Goal: Transaction & Acquisition: Download file/media

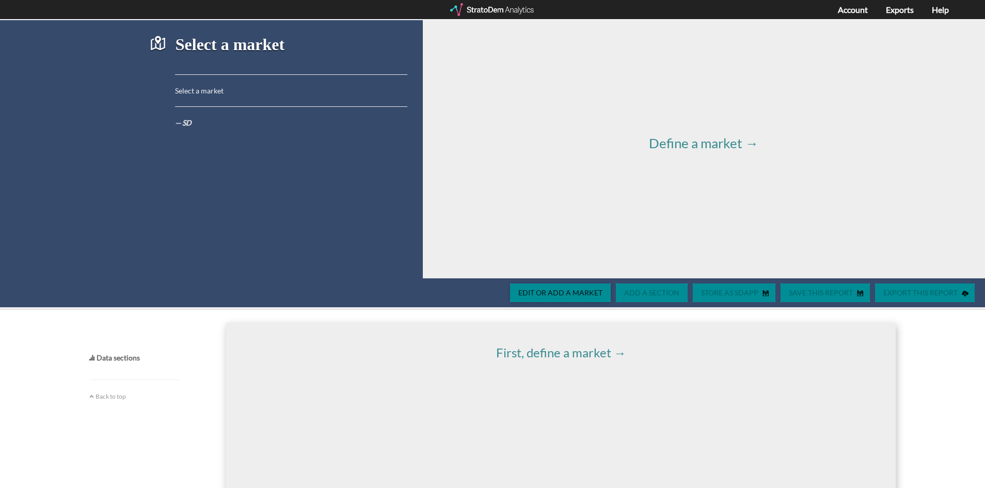
click at [116, 355] on h4 "Data sections" at bounding box center [134, 358] width 90 height 8
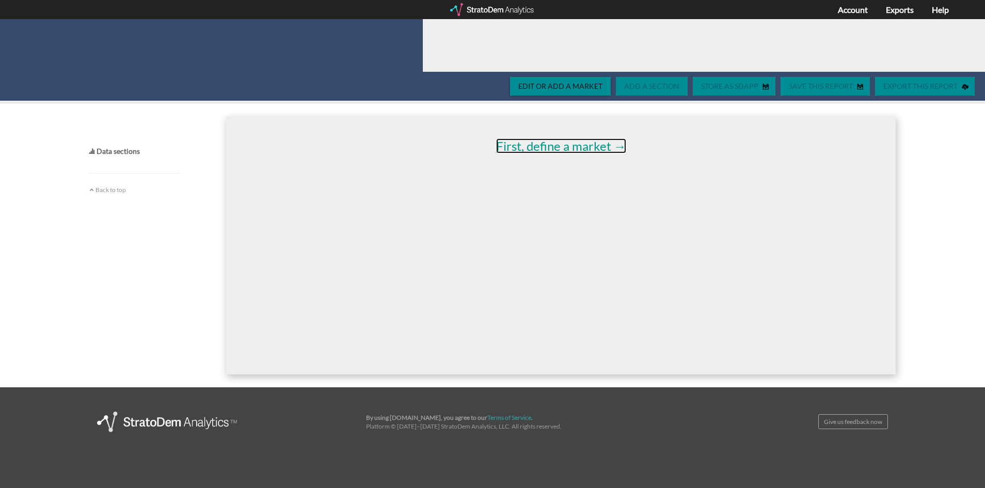
click at [559, 144] on link "First, define a market →" at bounding box center [561, 145] width 130 height 15
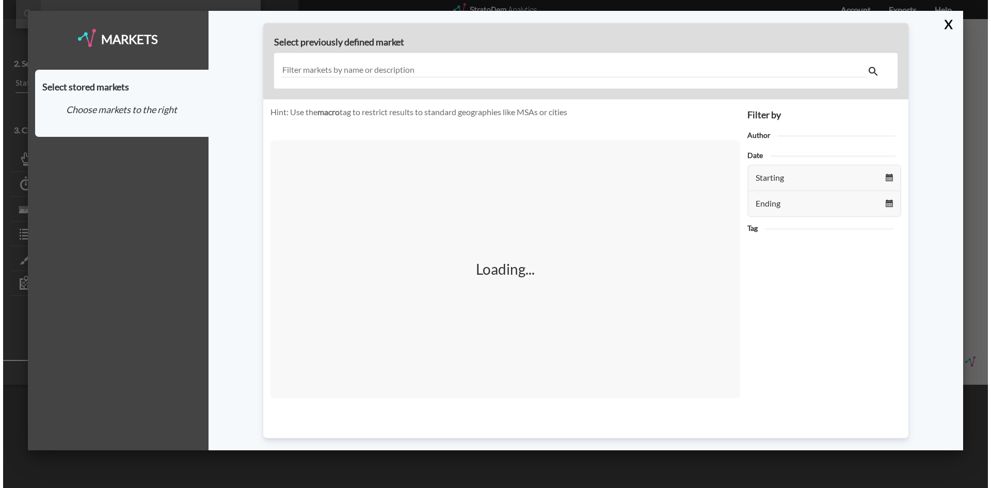
scroll to position [104, 0]
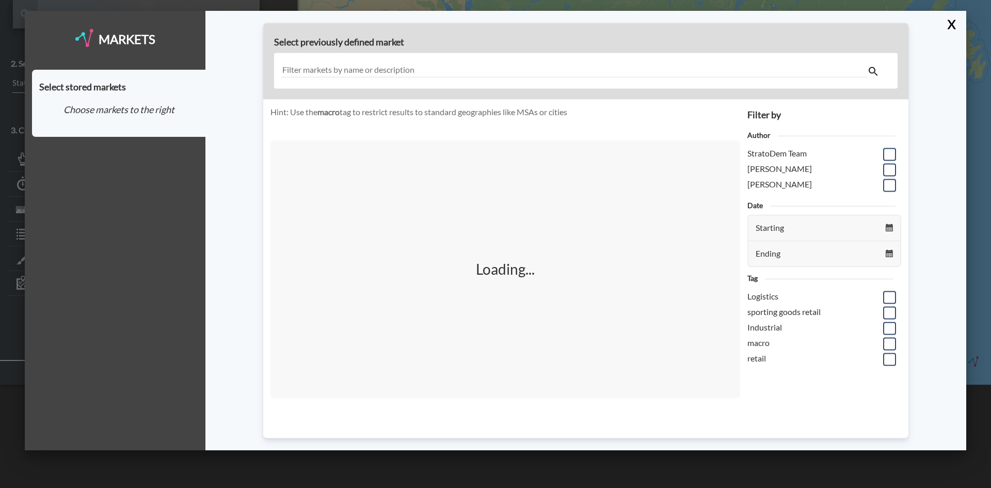
click at [353, 71] on input "text" at bounding box center [574, 71] width 586 height 14
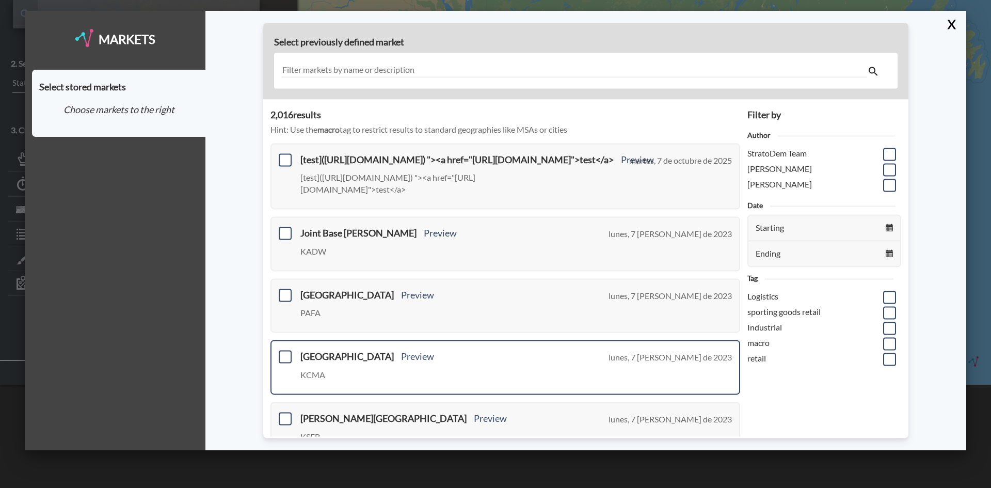
scroll to position [52, 0]
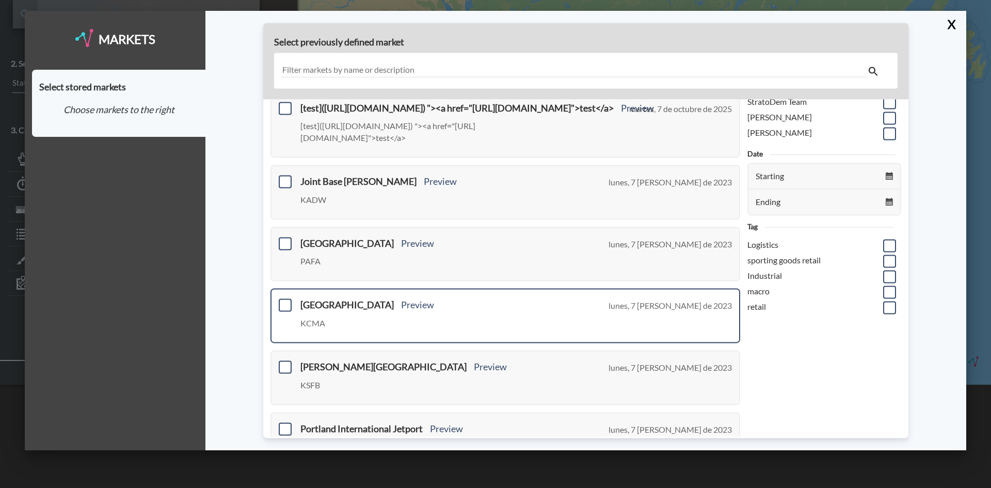
click at [424, 323] on p "KCMA" at bounding box center [390, 324] width 181 height 12
click at [287, 306] on span at bounding box center [285, 305] width 13 height 13
click at [284, 301] on input "checkbox" at bounding box center [284, 301] width 0 height 0
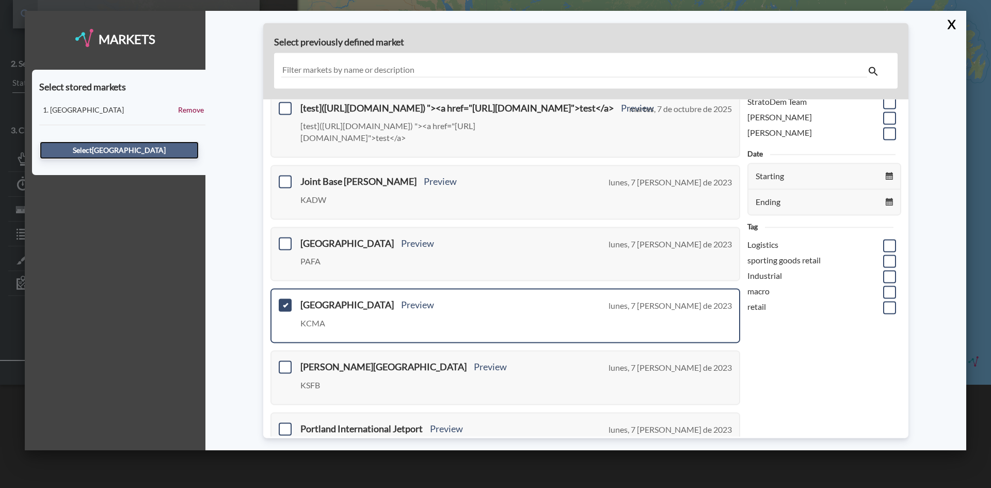
click at [108, 155] on button "Select Camarillo International Airport" at bounding box center [119, 150] width 159 height 18
click at [96, 153] on button "Select Camarillo International Airport" at bounding box center [119, 150] width 159 height 18
click at [138, 104] on div "Select stored markets Camarillo International Airport Remove Select Camarillo I…" at bounding box center [118, 122] width 173 height 105
click at [165, 105] on div "Camarillo International Airport" at bounding box center [114, 110] width 128 height 10
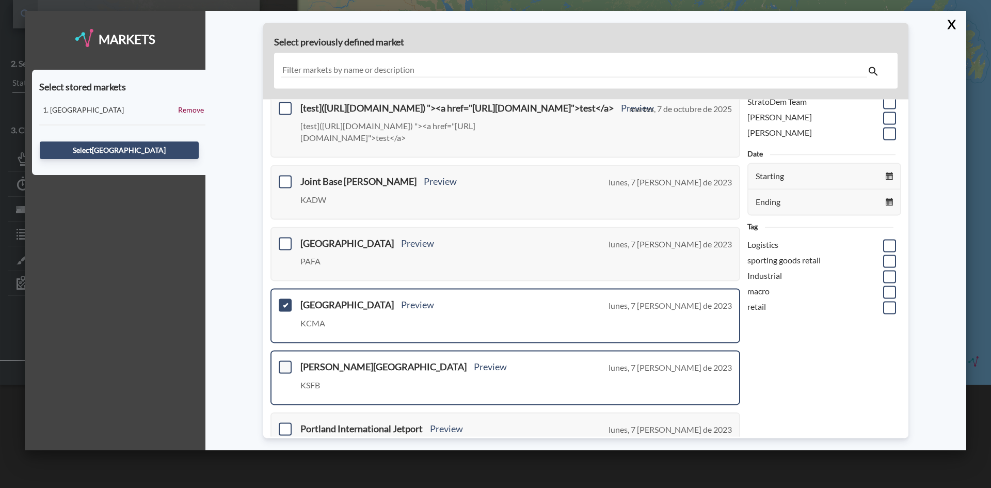
click at [285, 368] on span at bounding box center [285, 366] width 13 height 13
click at [284, 362] on input "checkbox" at bounding box center [284, 362] width 0 height 0
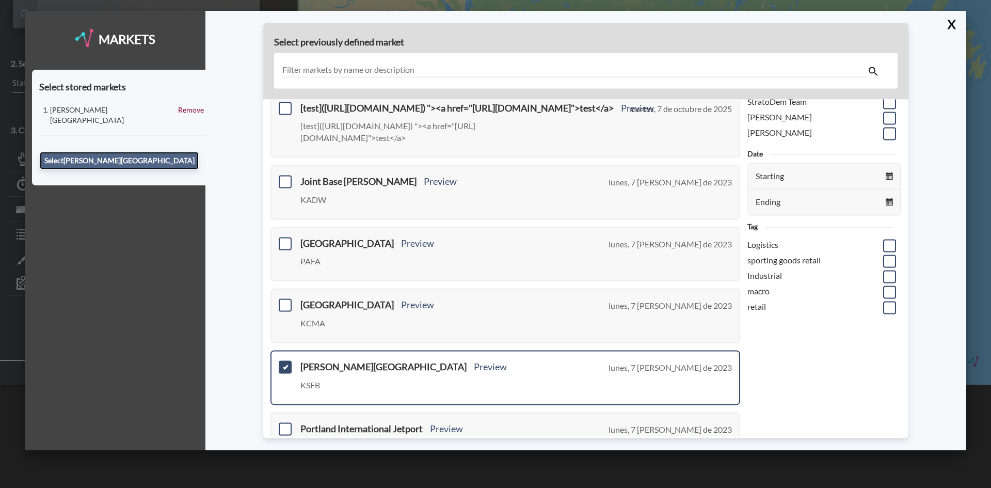
click at [125, 152] on button "Select Orlando Sanford International Airport" at bounding box center [119, 161] width 159 height 18
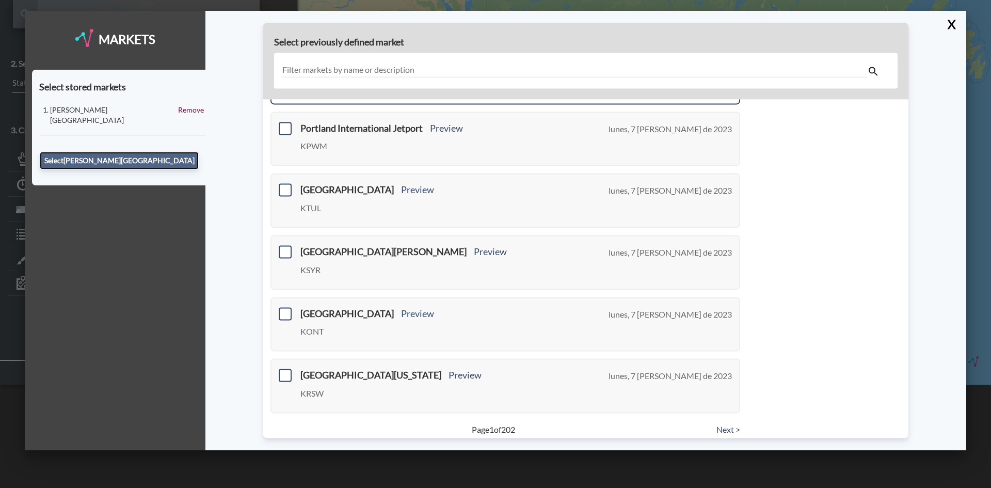
scroll to position [361, 0]
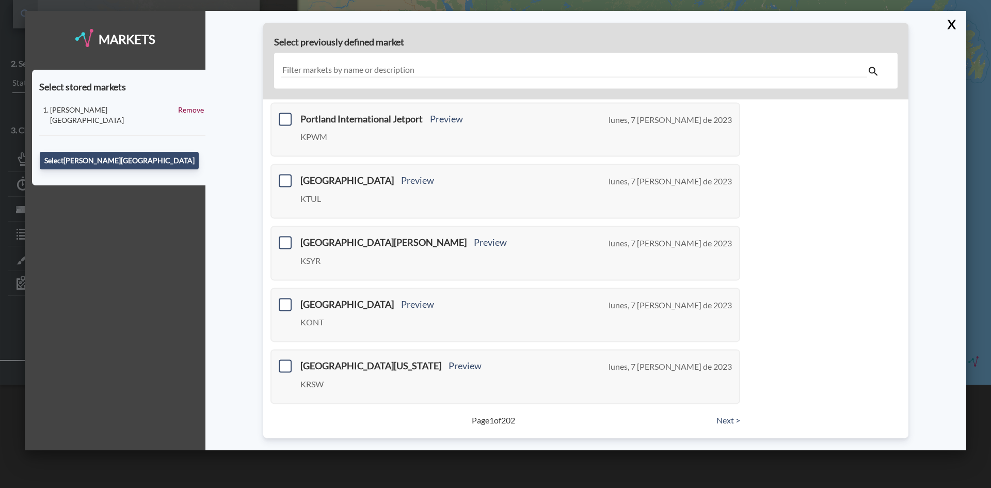
drag, startPoint x: 949, startPoint y: 19, endPoint x: 795, endPoint y: 7, distance: 155.3
click at [949, 19] on button "X" at bounding box center [950, 24] width 18 height 27
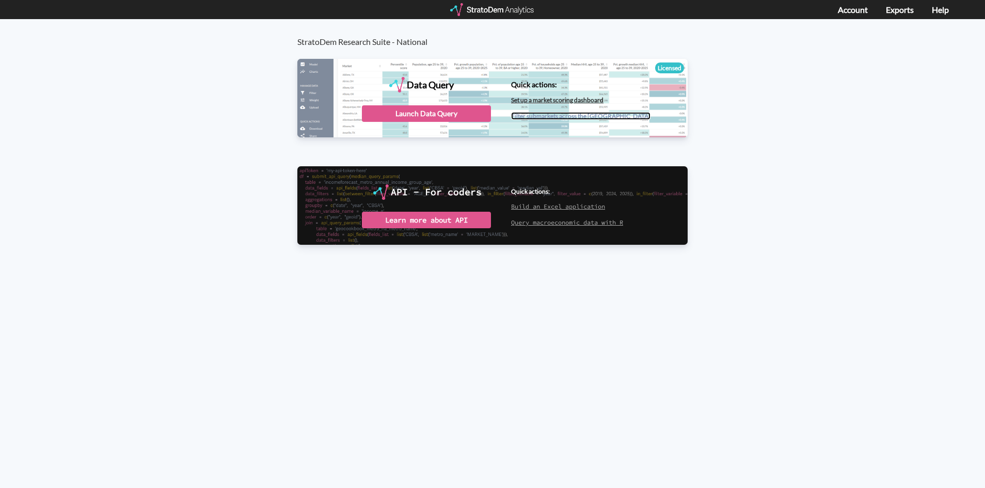
click at [534, 115] on link "Filter submarkets across the US" at bounding box center [580, 116] width 139 height 8
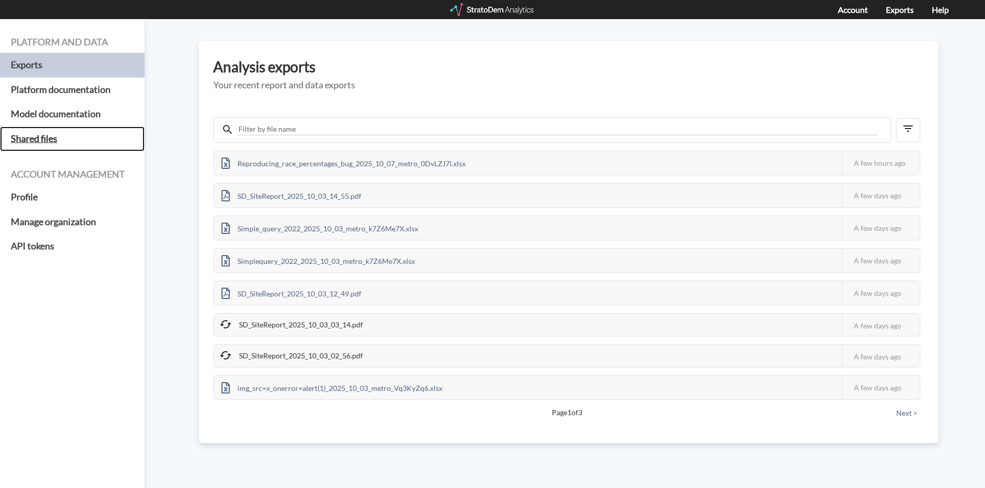
click at [31, 138] on h5 "Shared files" at bounding box center [72, 138] width 145 height 25
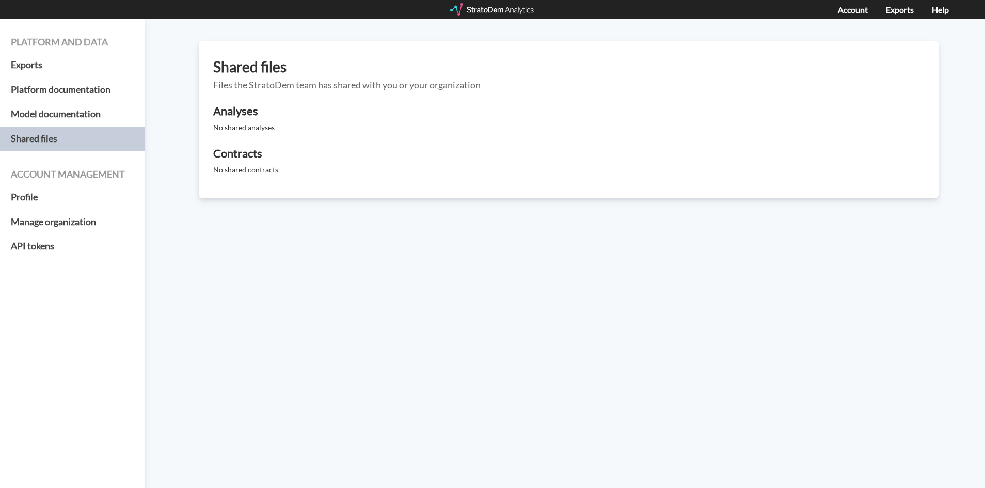
click at [244, 134] on div "Analyses No shared analyses Contracts No shared contracts" at bounding box center [568, 140] width 711 height 70
click at [244, 122] on p "No shared analyses" at bounding box center [568, 127] width 711 height 10
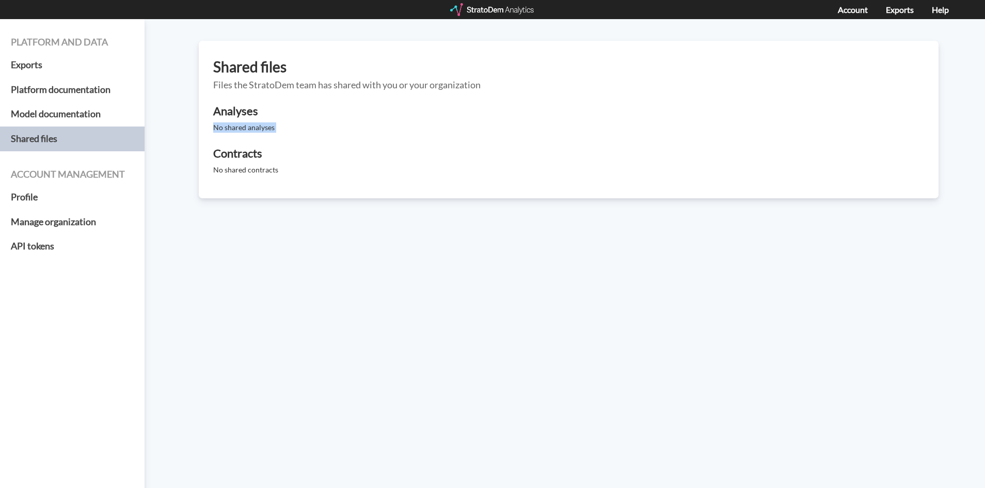
click at [244, 122] on p "No shared analyses" at bounding box center [568, 127] width 711 height 10
click at [241, 105] on h4 "Analyses" at bounding box center [568, 111] width 711 height 12
drag, startPoint x: 243, startPoint y: 105, endPoint x: 339, endPoint y: 129, distance: 98.8
click at [246, 107] on h4 "Analyses" at bounding box center [568, 111] width 711 height 12
click at [449, 152] on h4 "Contracts" at bounding box center [568, 153] width 711 height 12
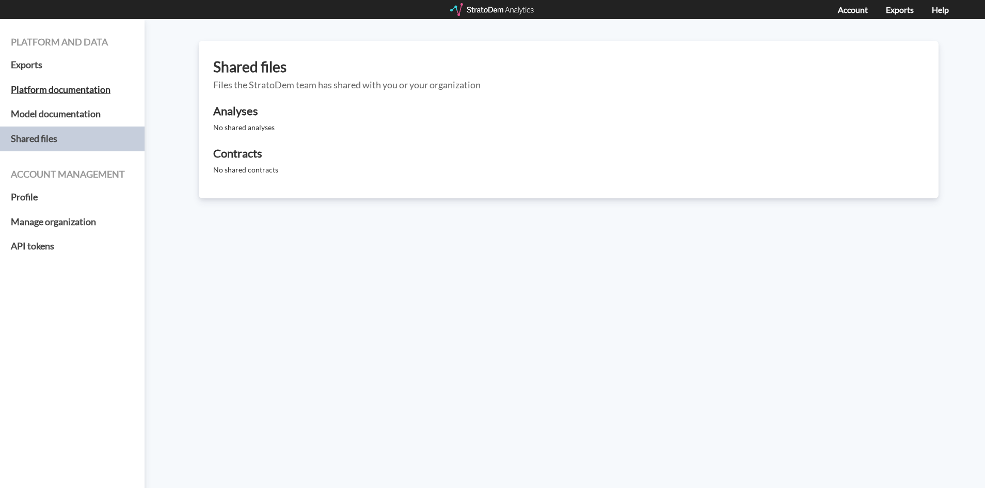
click at [422, 152] on h4 "Contracts" at bounding box center [568, 153] width 711 height 12
click at [40, 69] on h5 "Exports" at bounding box center [72, 65] width 145 height 25
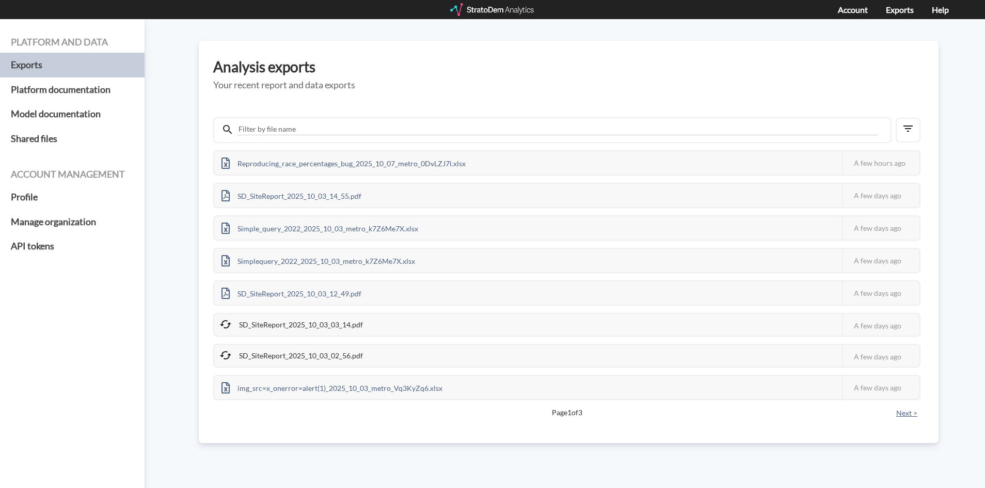
click at [913, 413] on button "Next >" at bounding box center [906, 412] width 27 height 11
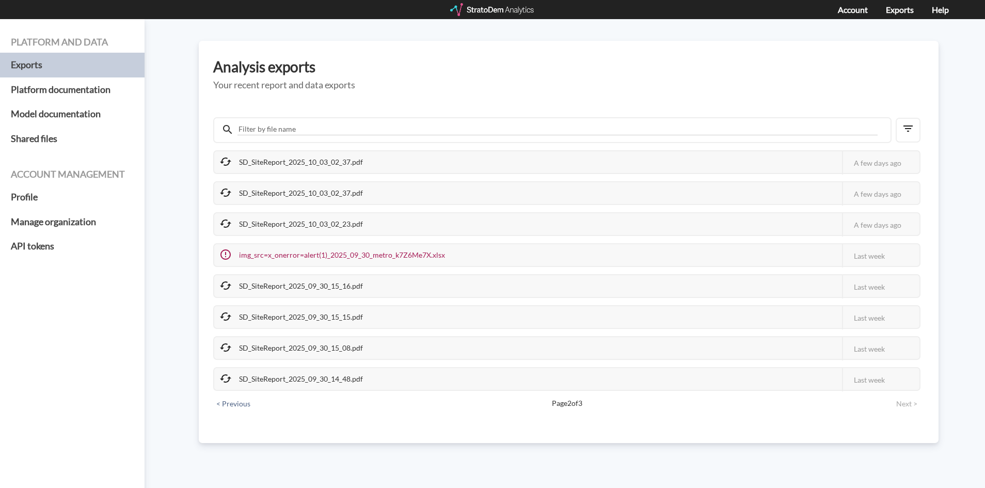
click at [269, 352] on div "SD_SiteReport_2025_09_30_15_08.pdf" at bounding box center [292, 348] width 156 height 22
drag, startPoint x: 220, startPoint y: 372, endPoint x: 234, endPoint y: 383, distance: 18.4
click at [223, 375] on icon at bounding box center [225, 378] width 12 height 12
drag, startPoint x: 234, startPoint y: 383, endPoint x: 283, endPoint y: 371, distance: 50.1
click at [235, 383] on div "SD_SiteReport_2025_09_30_14_48.pdf" at bounding box center [292, 379] width 156 height 22
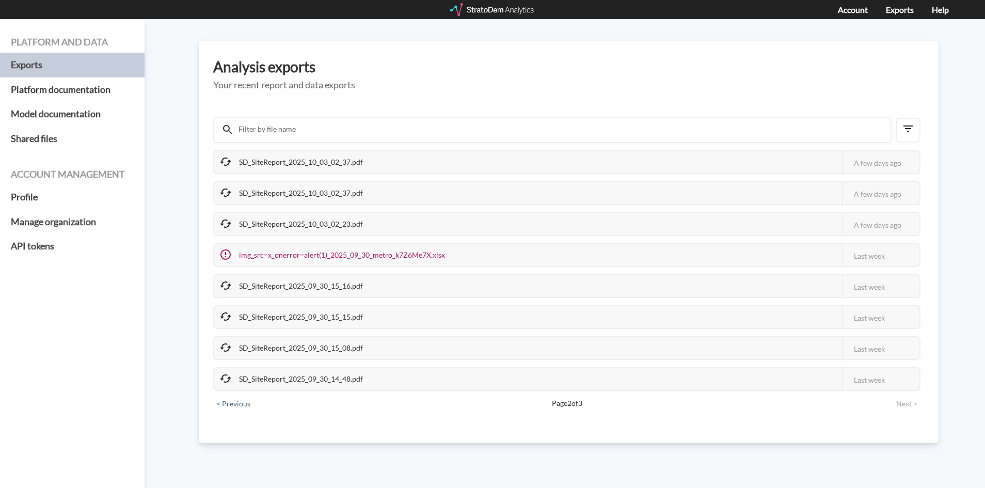
click at [253, 401] on span "Page 2 of 3" at bounding box center [566, 403] width 635 height 10
click at [239, 402] on button "< Previous" at bounding box center [233, 403] width 40 height 11
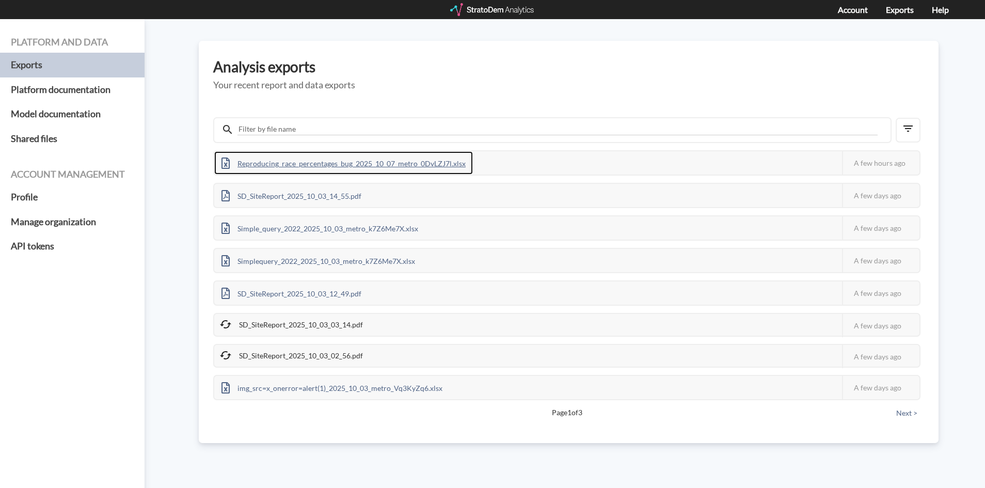
click at [321, 164] on div "Reproducing_race_percentages_bug_2025_10_07_metro_0DvLZJ7l.xlsx" at bounding box center [343, 162] width 259 height 23
